Goal: Task Accomplishment & Management: Manage account settings

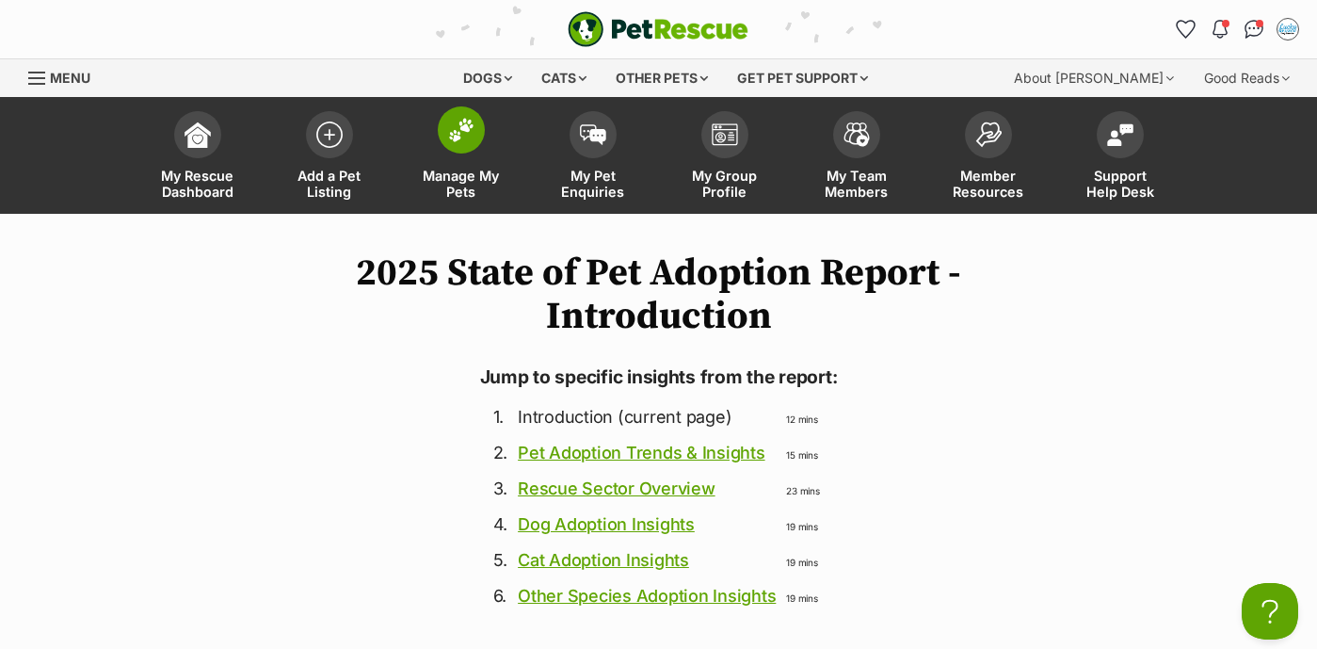
click at [457, 144] on span at bounding box center [461, 129] width 47 height 47
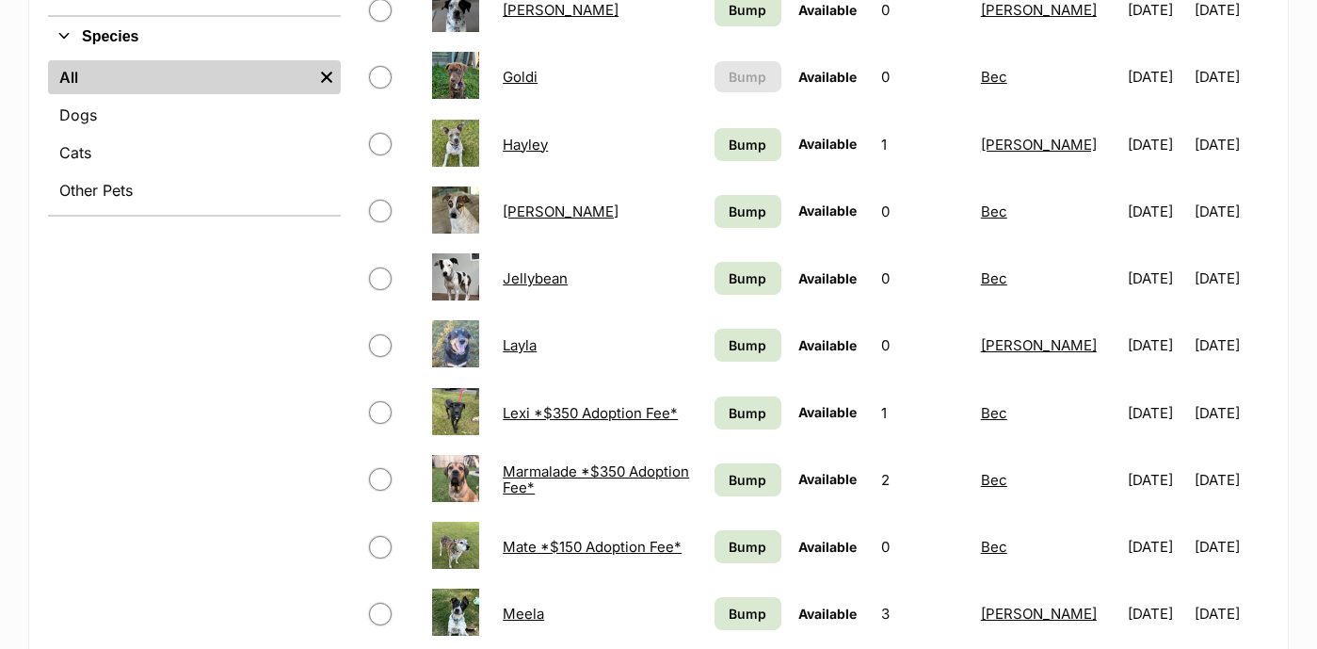
scroll to position [896, 0]
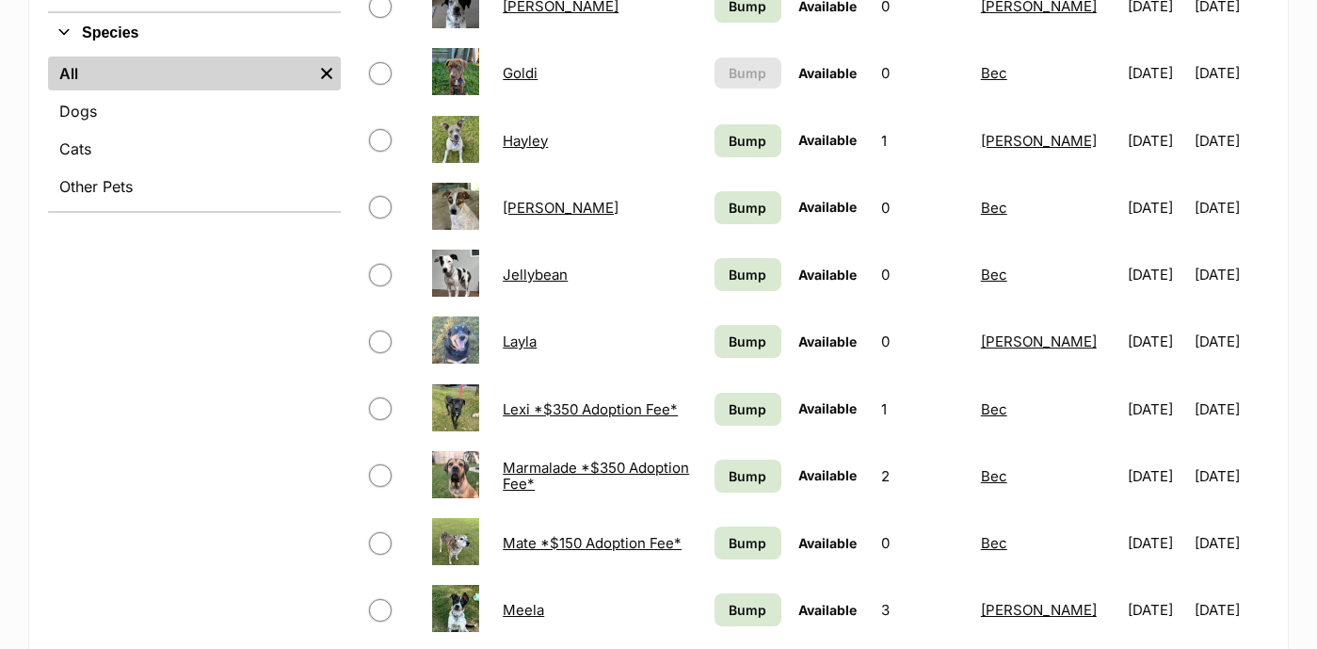
click at [380, 270] on input "checkbox" at bounding box center [380, 275] width 23 height 23
checkbox input "true"
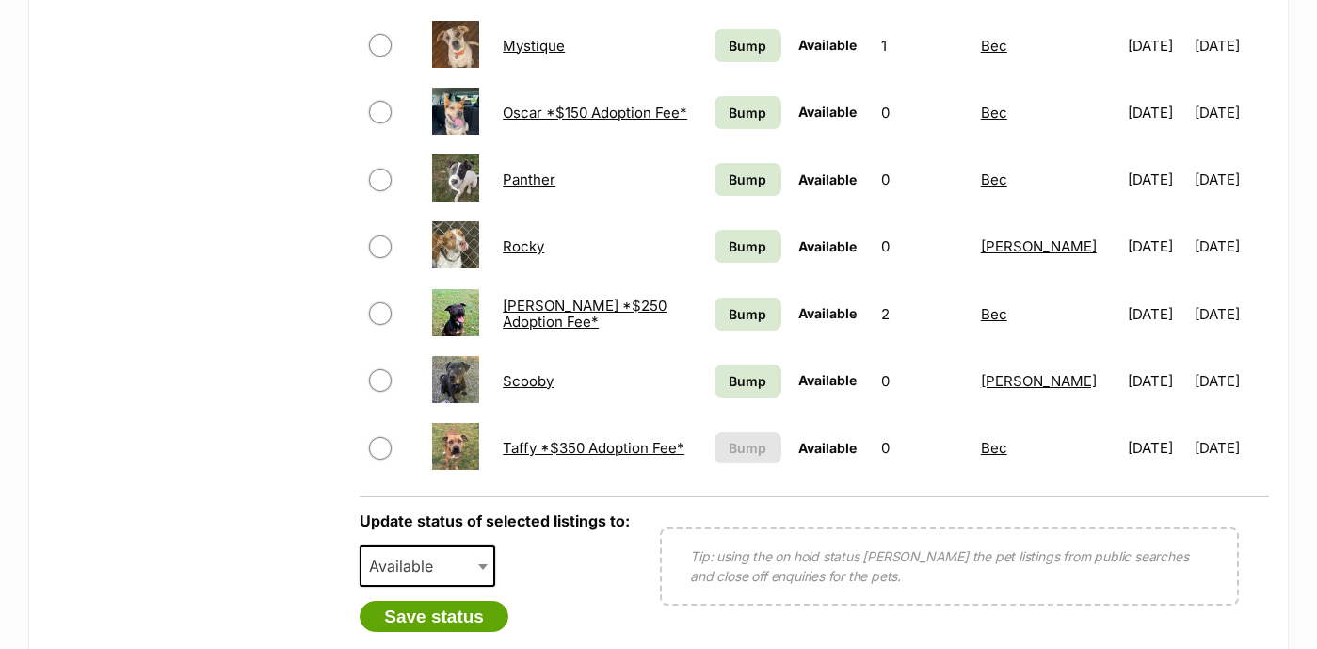
scroll to position [1705, 0]
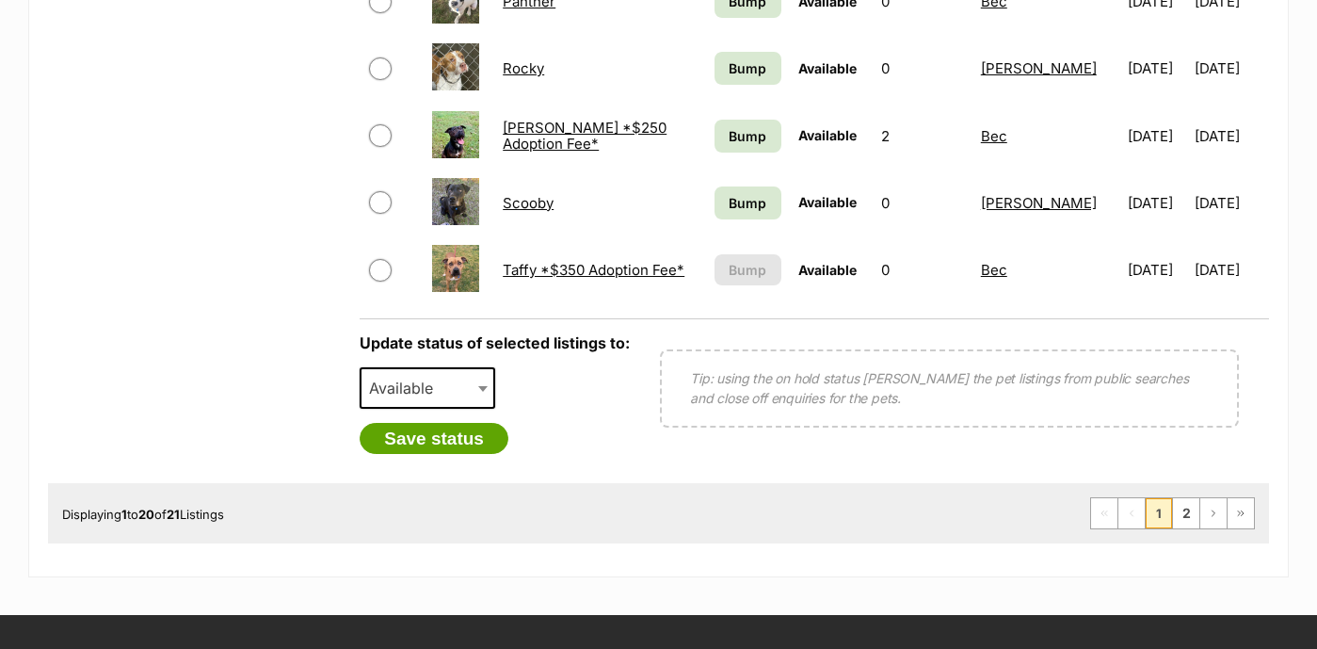
click at [441, 375] on span "Available" at bounding box center [407, 388] width 90 height 26
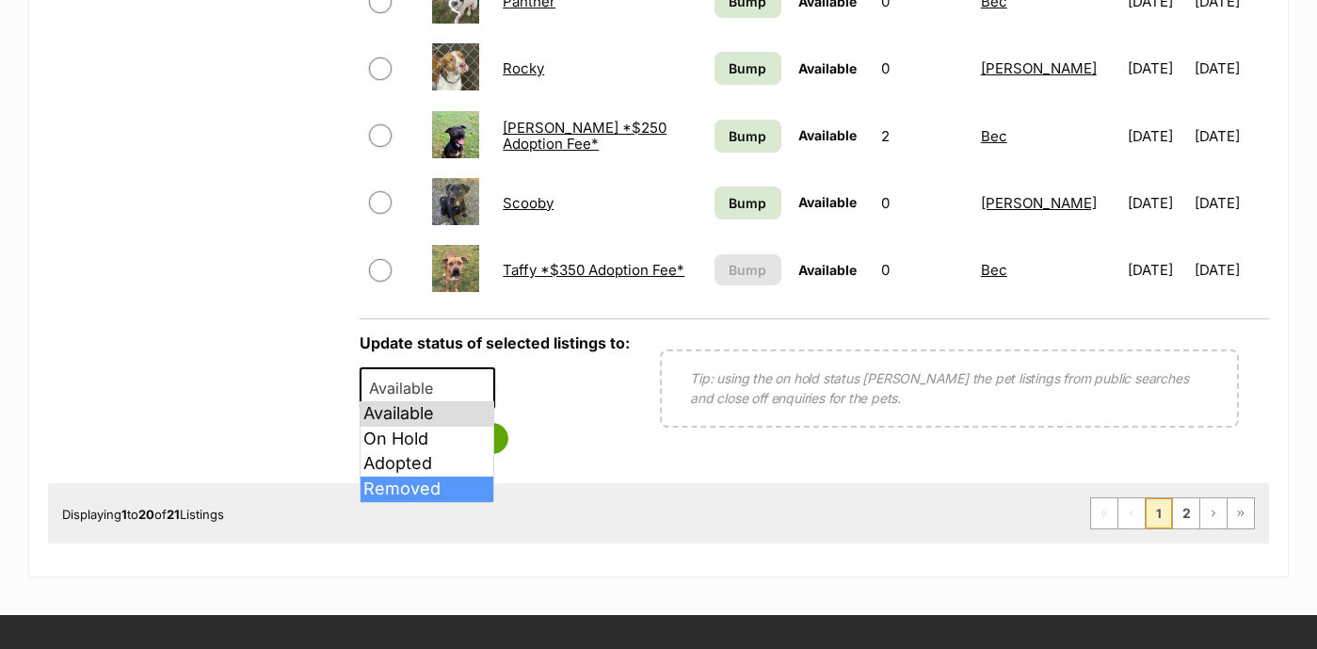
select select "removed"
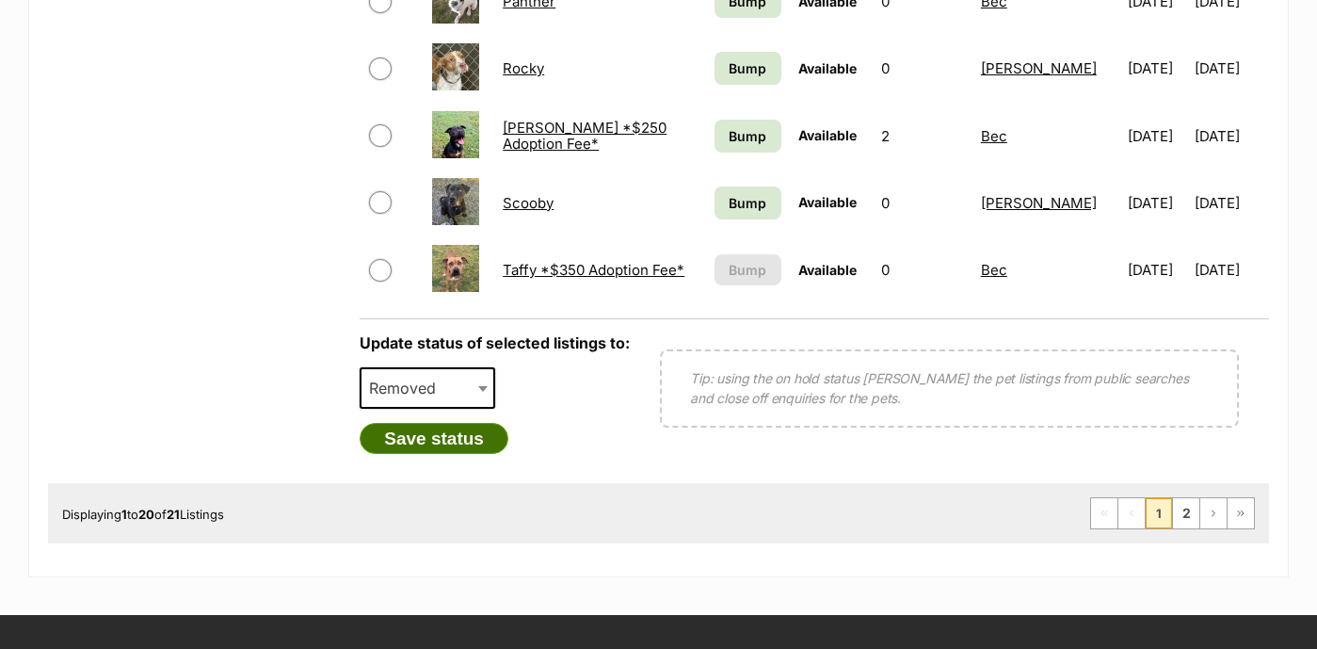
click at [418, 426] on button "Save status" at bounding box center [434, 439] width 149 height 32
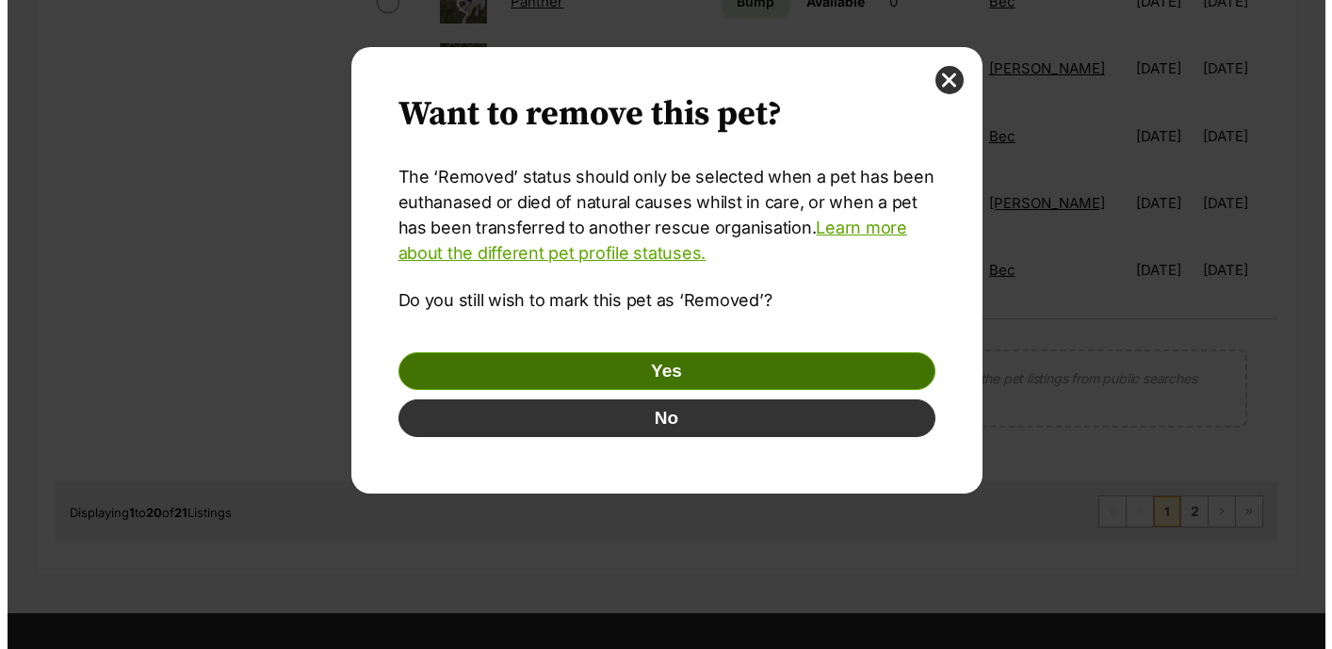
scroll to position [0, 0]
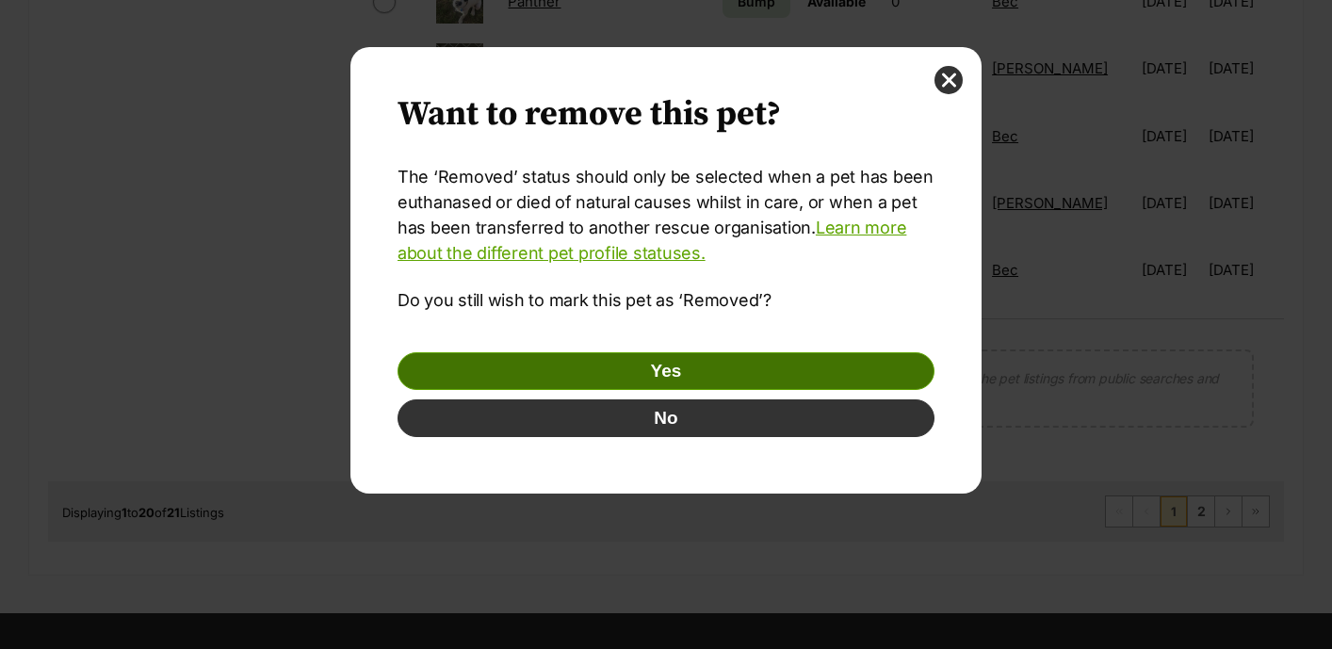
click at [626, 374] on button "Yes" at bounding box center [665, 371] width 537 height 38
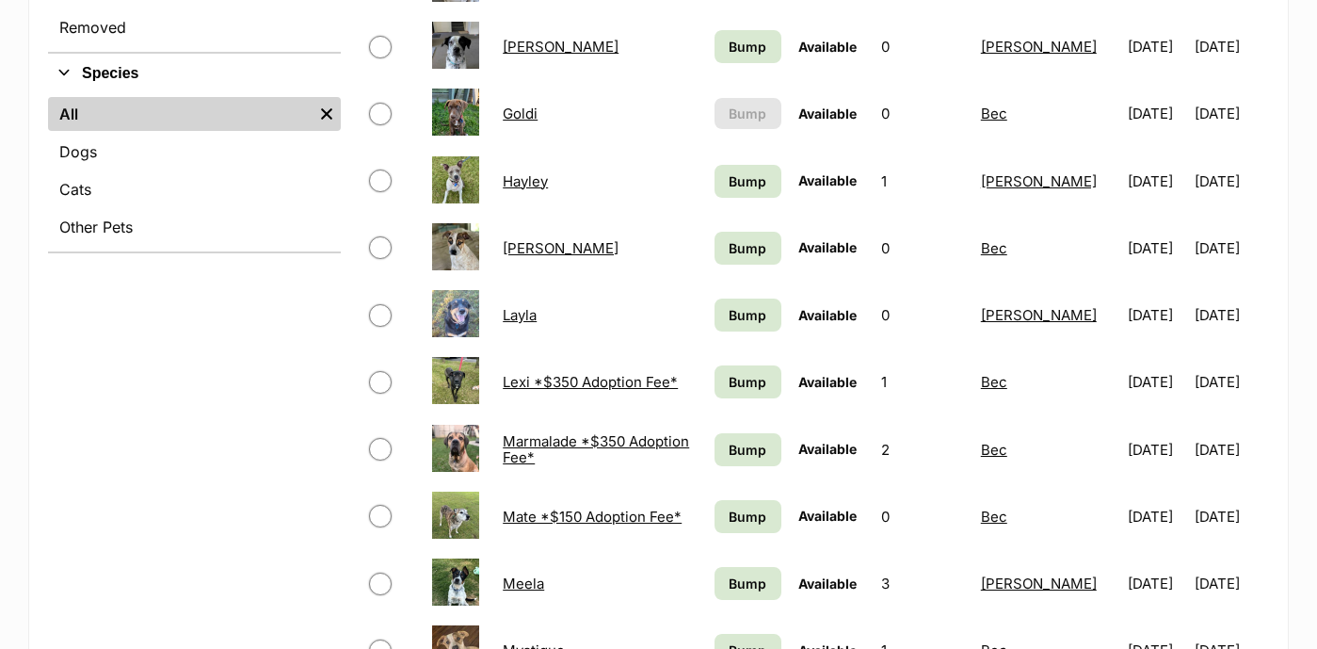
scroll to position [238, 0]
